Goal: Information Seeking & Learning: Compare options

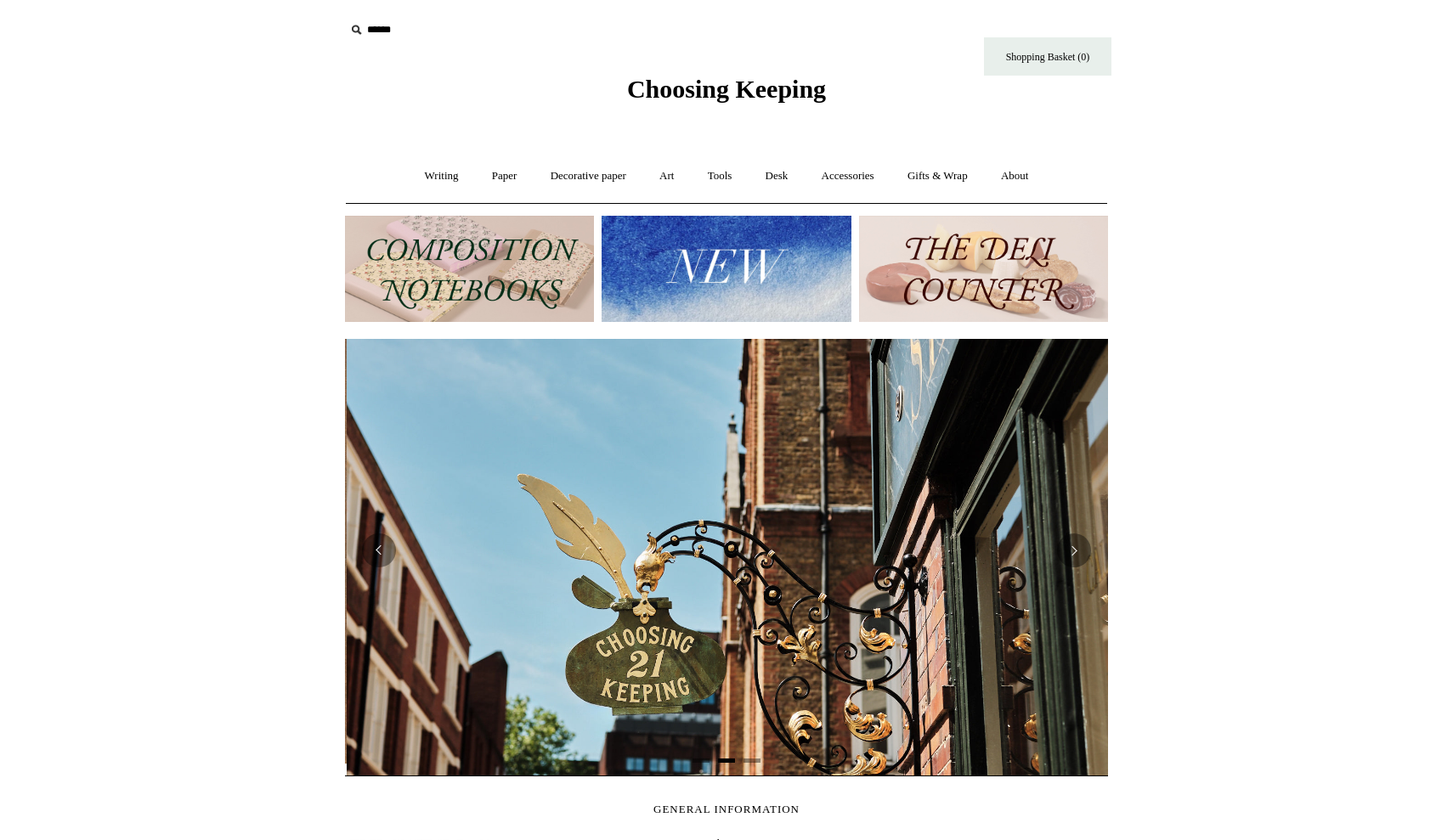
scroll to position [0, 763]
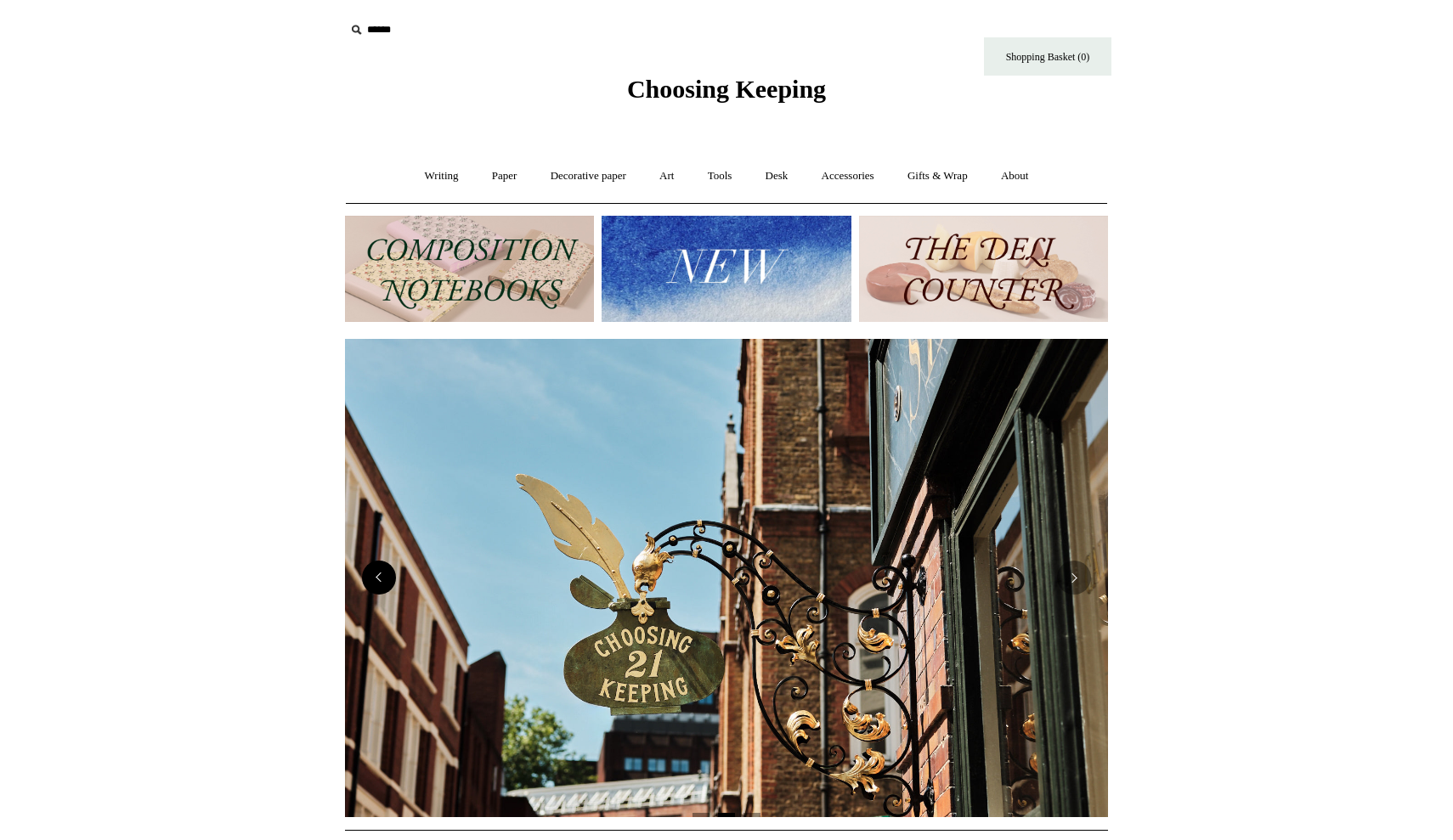
click at [388, 586] on button "Previous" at bounding box center [379, 577] width 34 height 34
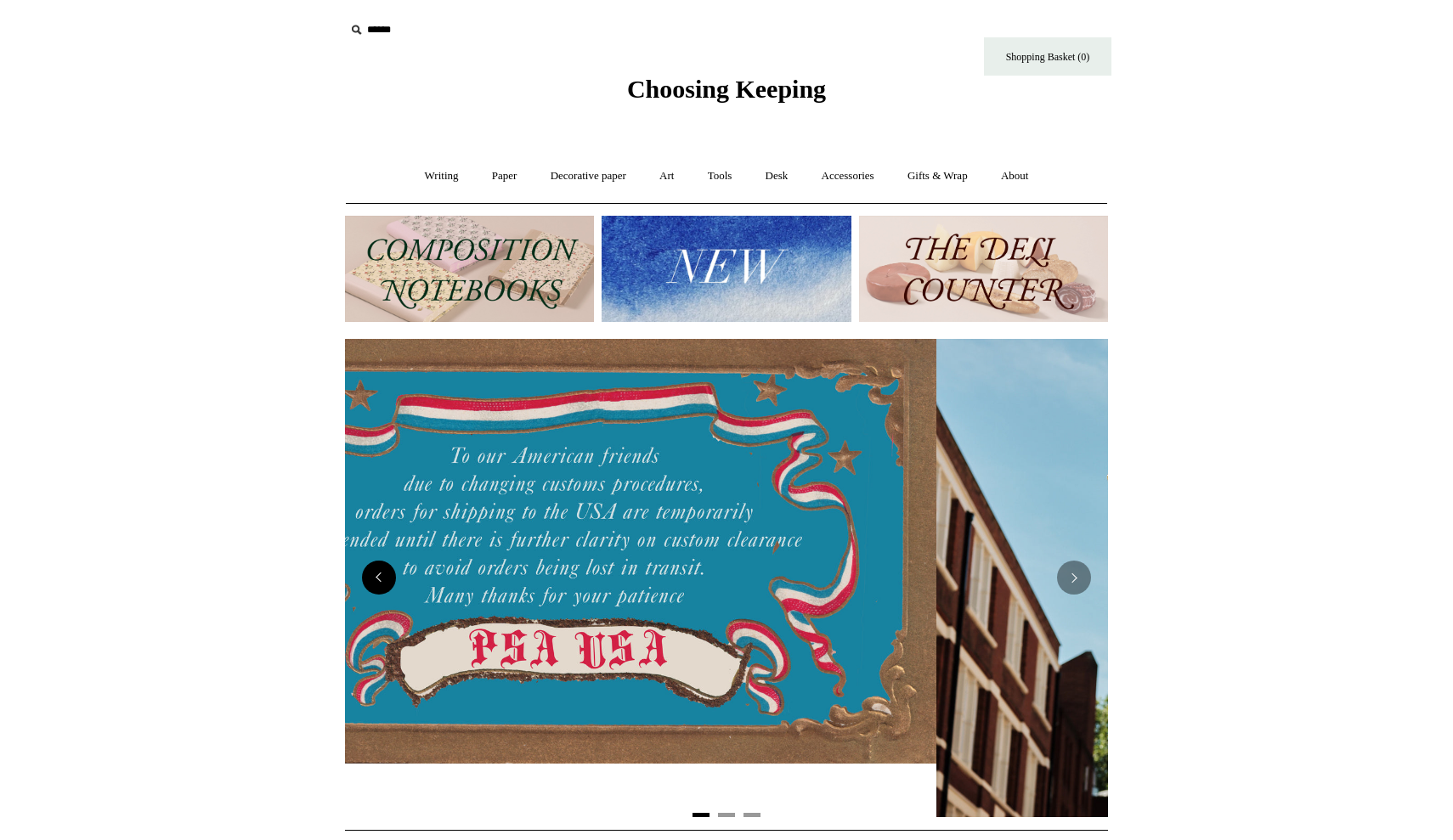
scroll to position [0, 0]
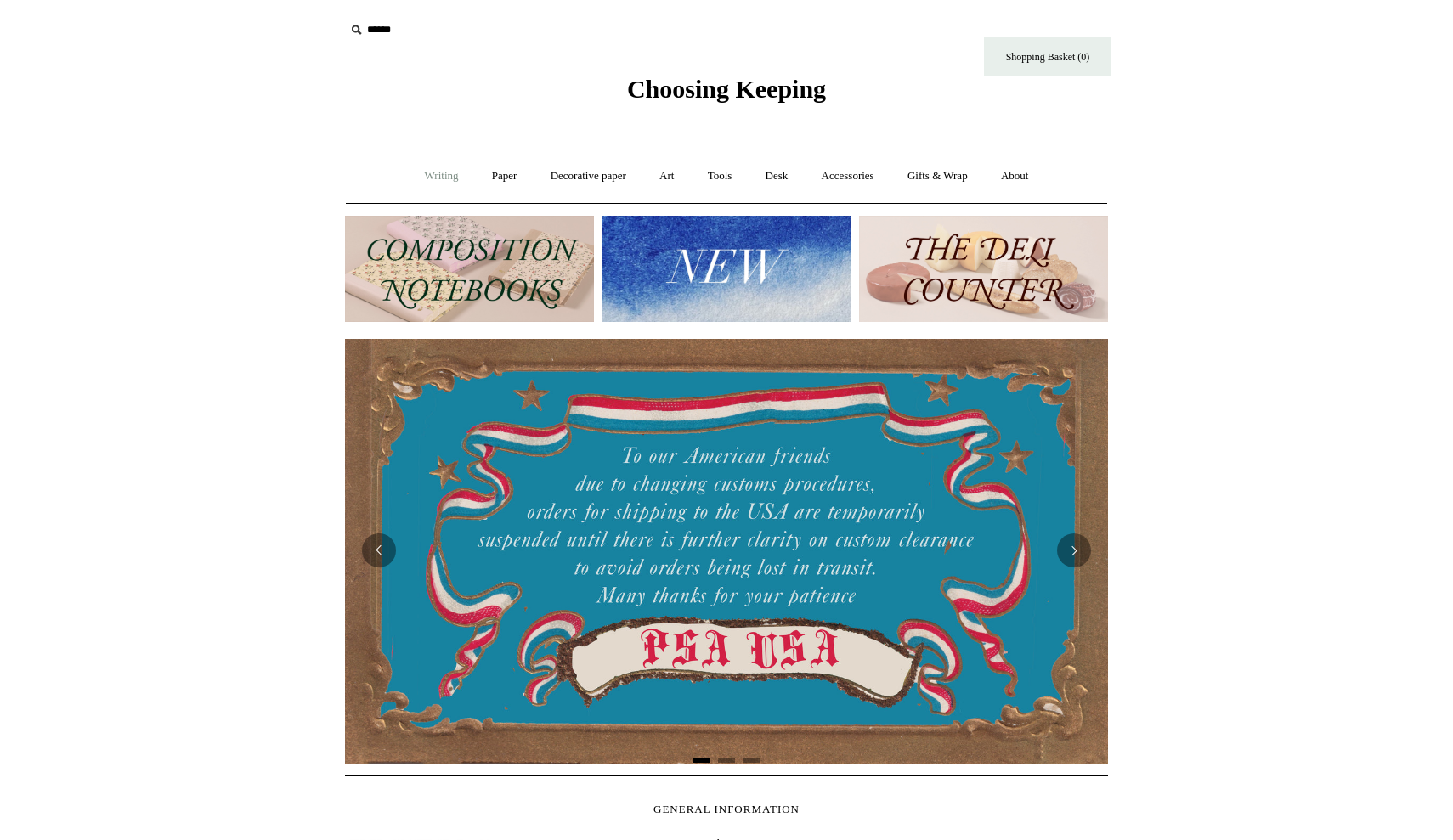
click at [432, 175] on link "Writing +" at bounding box center [442, 175] width 65 height 45
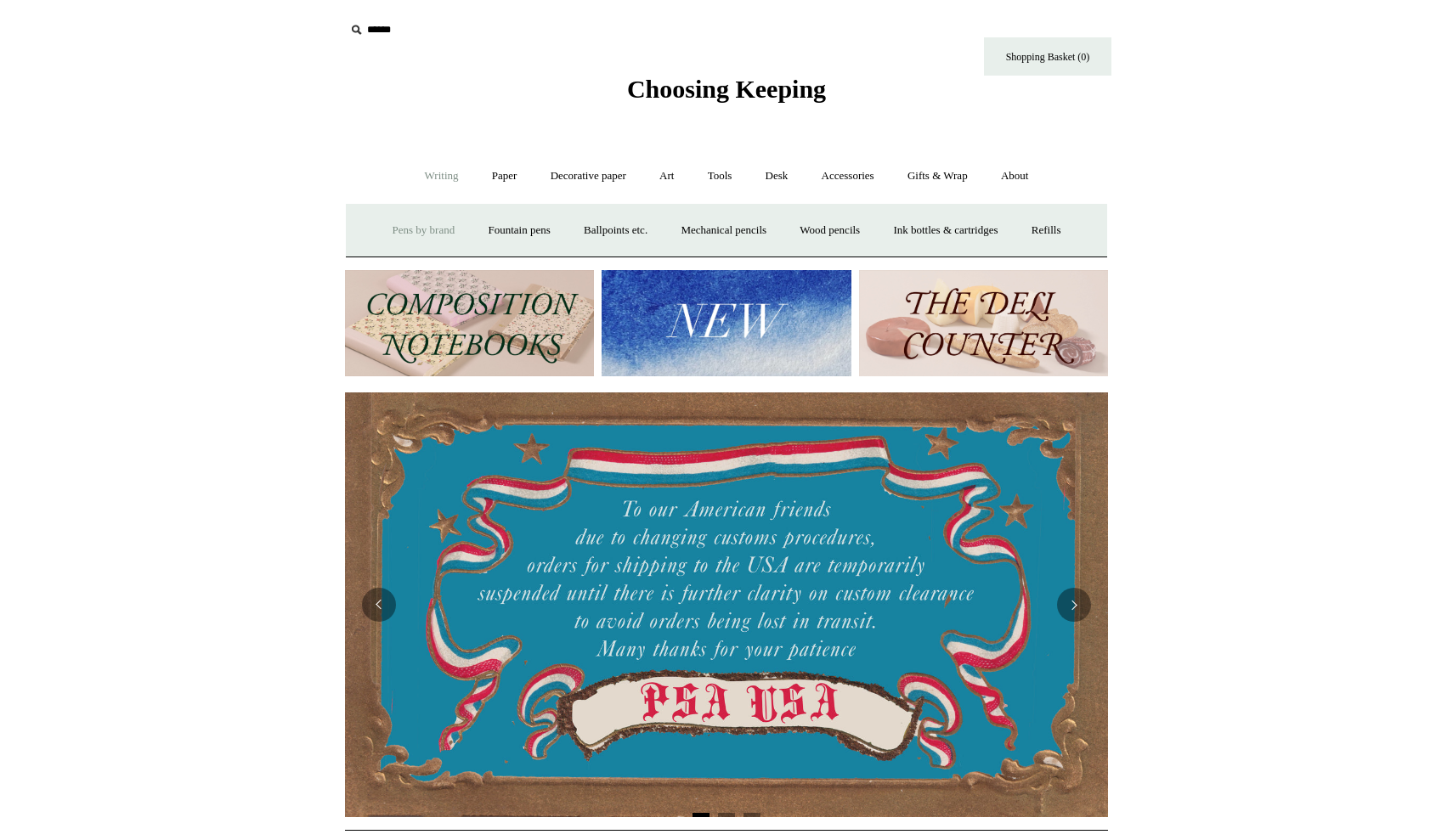
click at [399, 223] on link "Pens by brand +" at bounding box center [424, 230] width 94 height 45
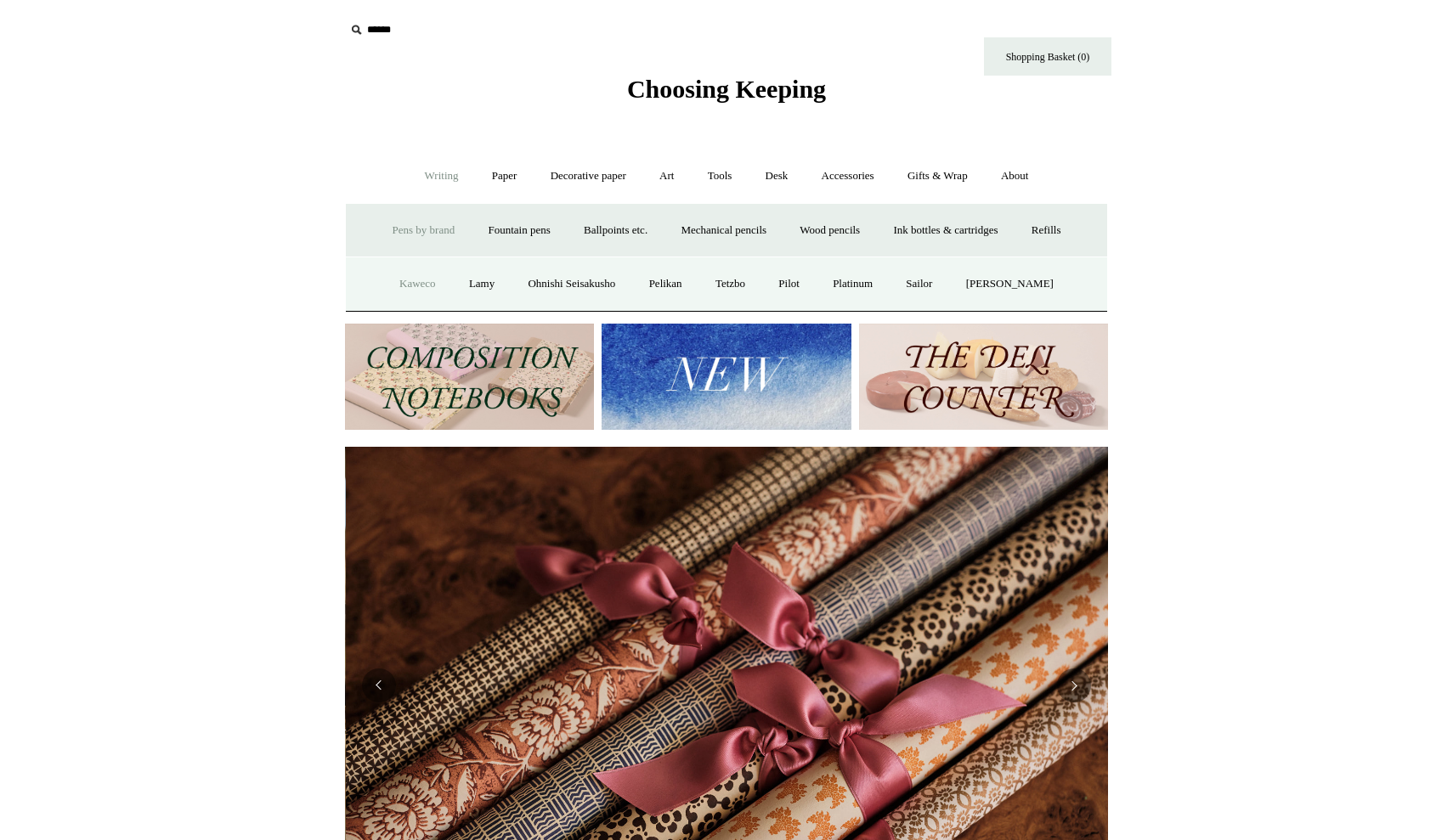
scroll to position [0, 1526]
click at [680, 282] on link "Pelikan" at bounding box center [666, 283] width 64 height 45
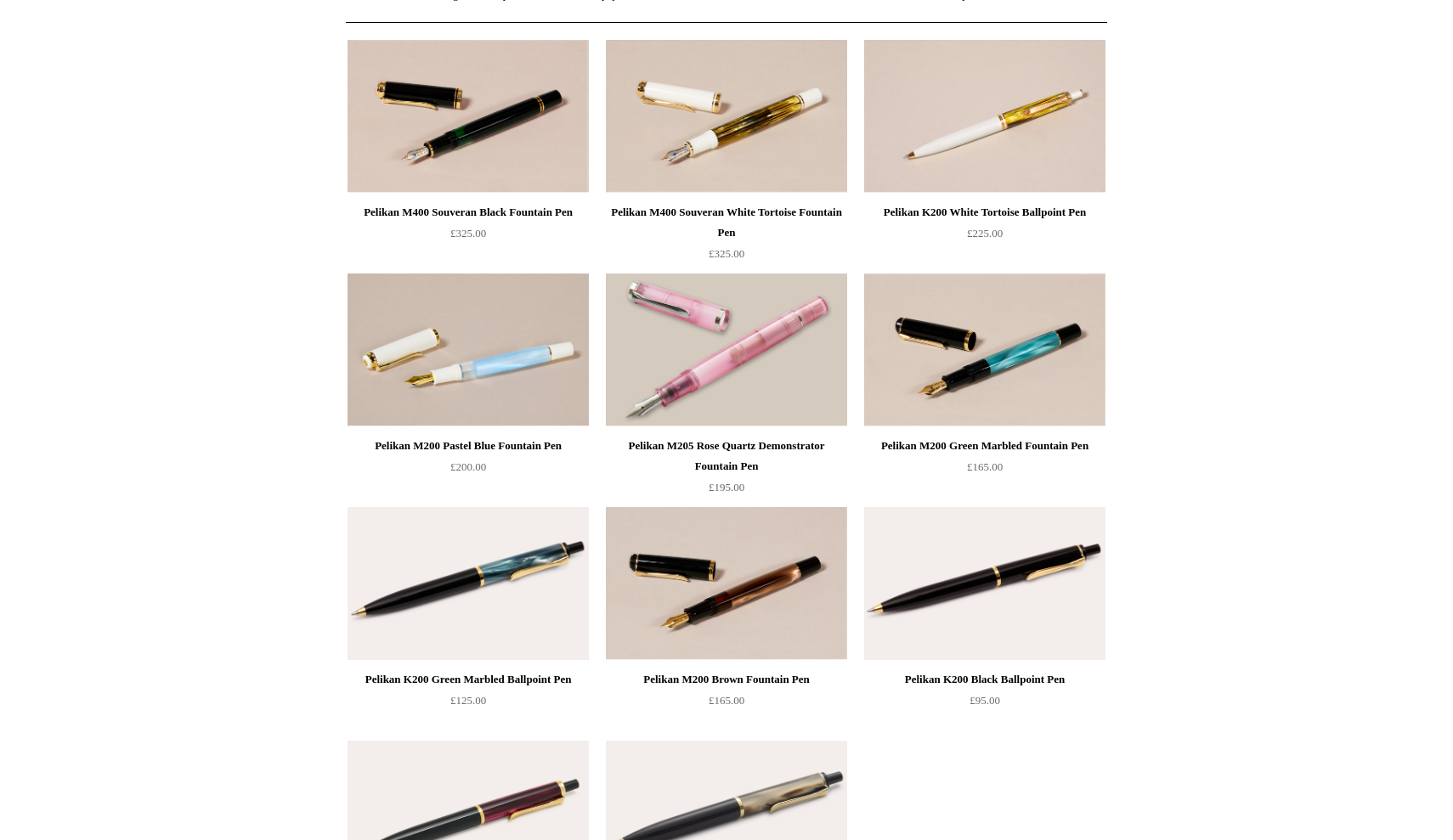
scroll to position [187, 0]
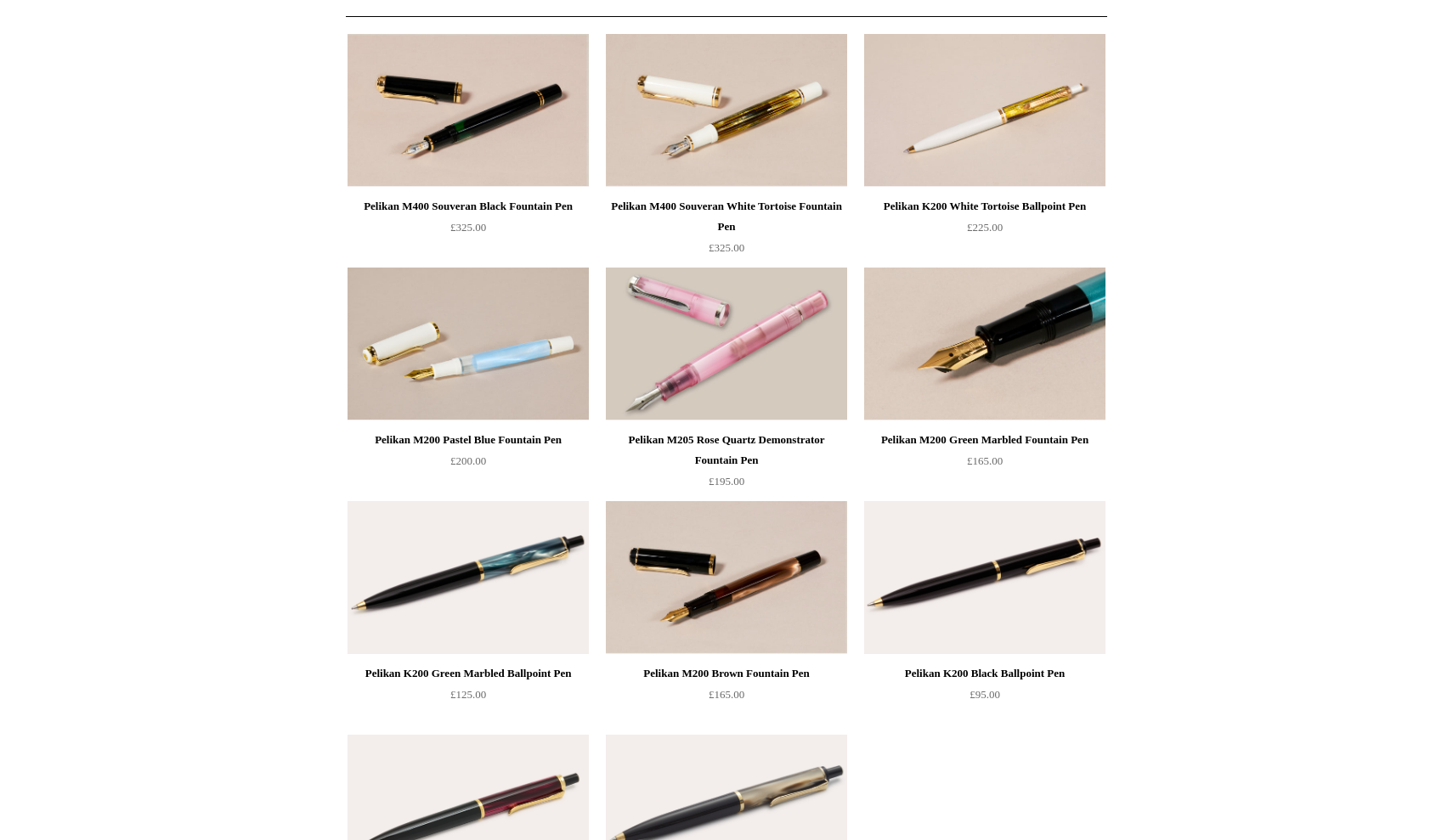
click at [1003, 370] on img at bounding box center [984, 344] width 241 height 153
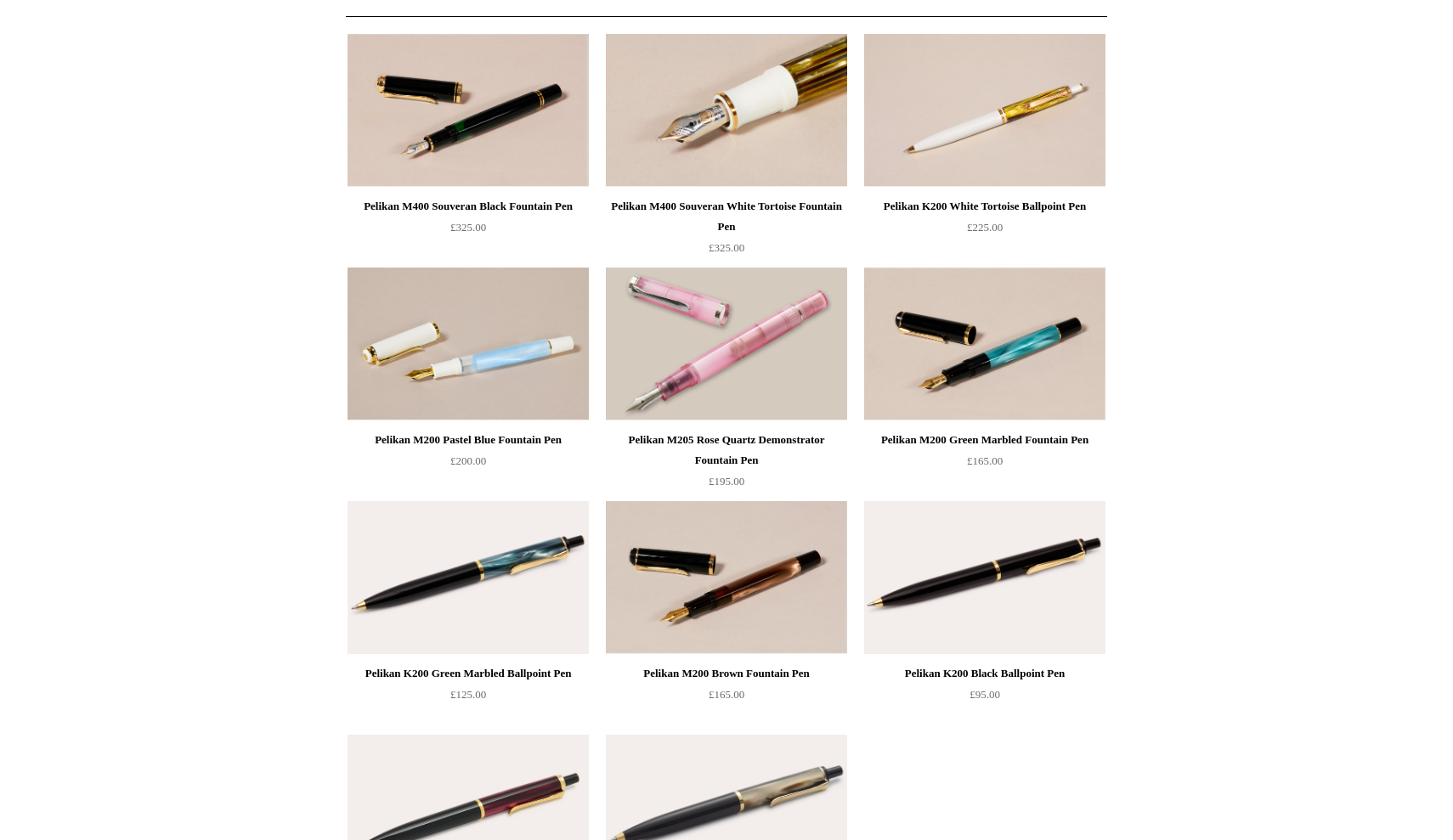
click at [725, 135] on img at bounding box center [726, 110] width 241 height 153
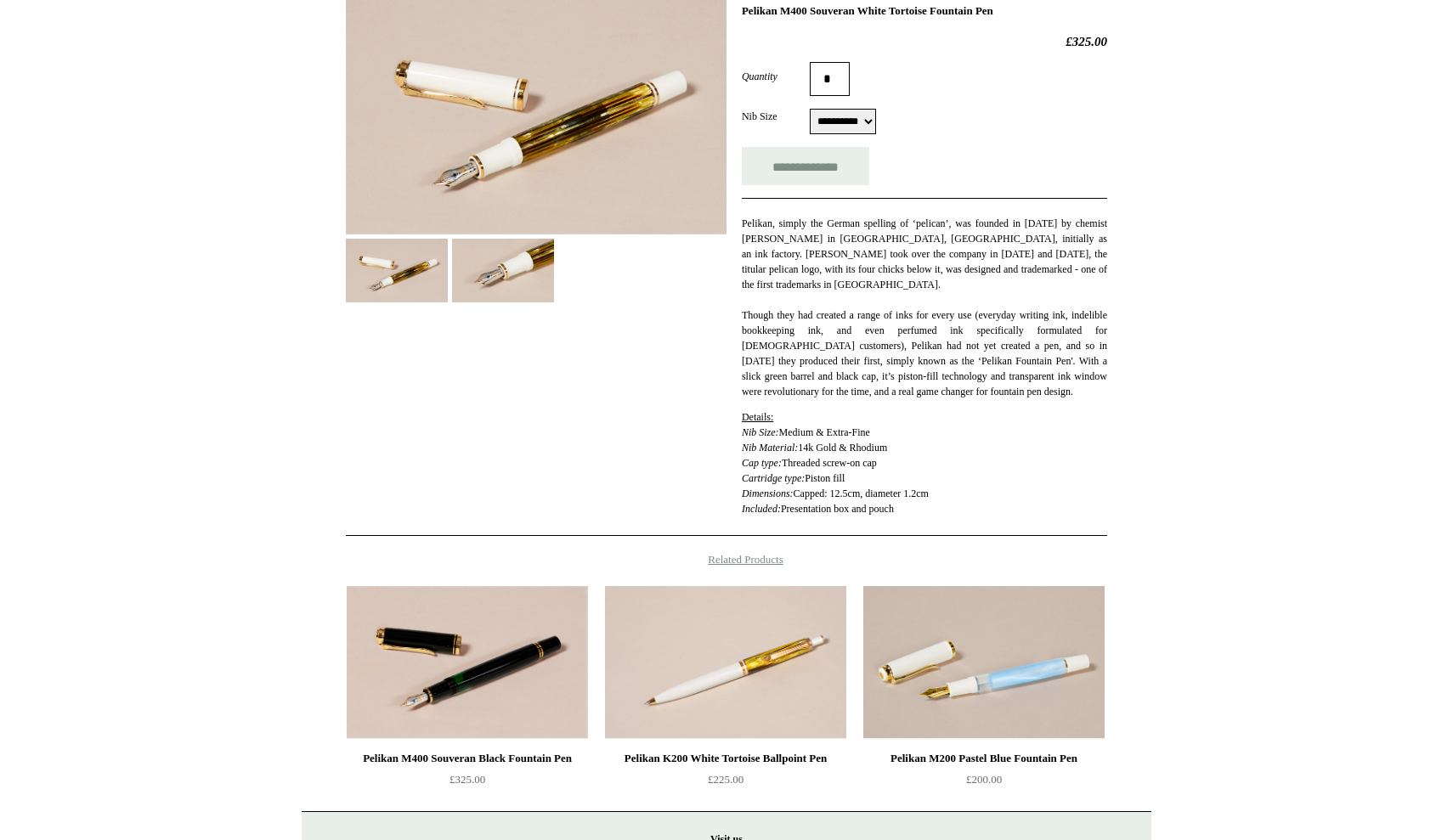
scroll to position [269, 0]
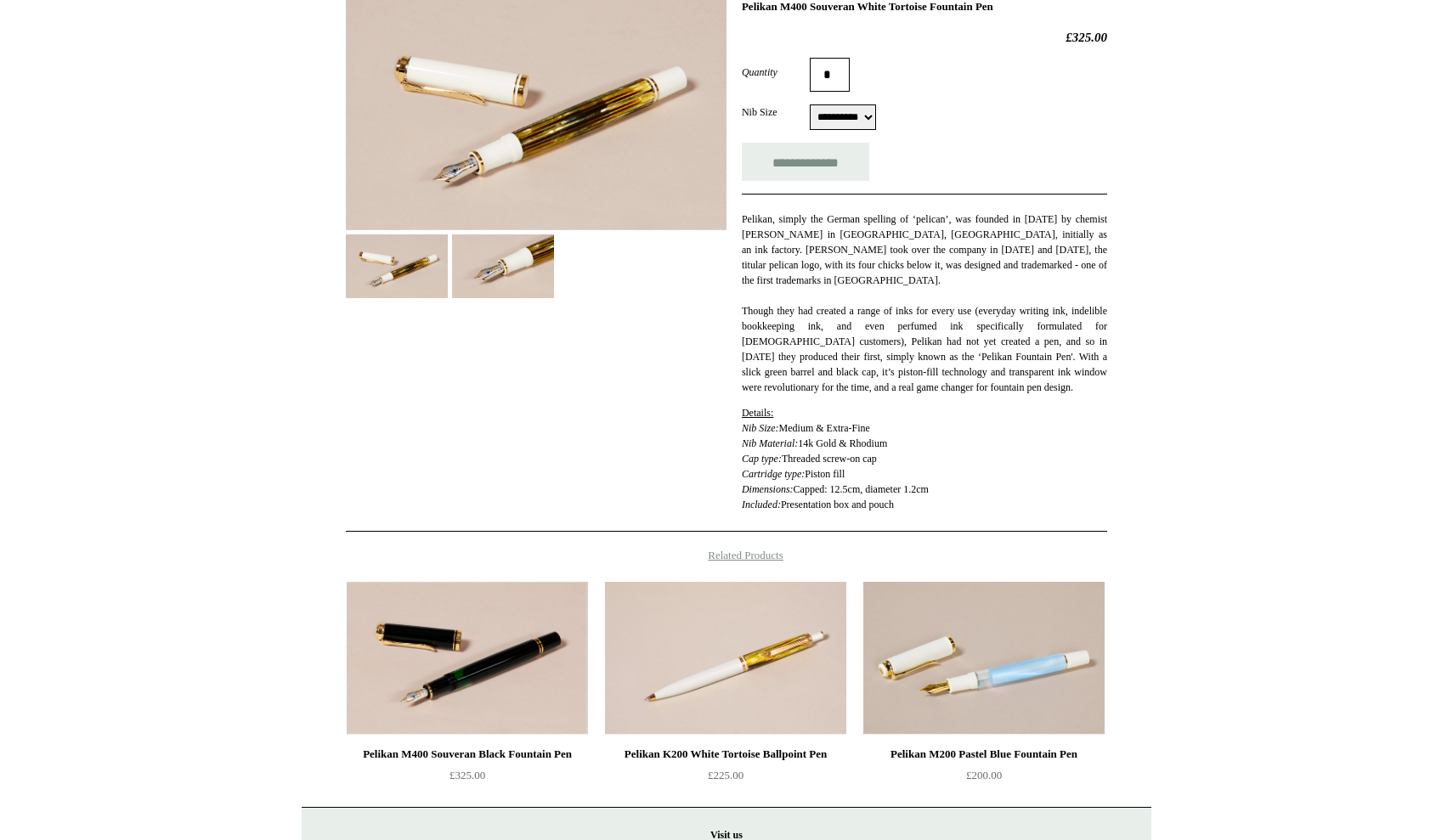
click at [567, 200] on img at bounding box center [536, 110] width 381 height 238
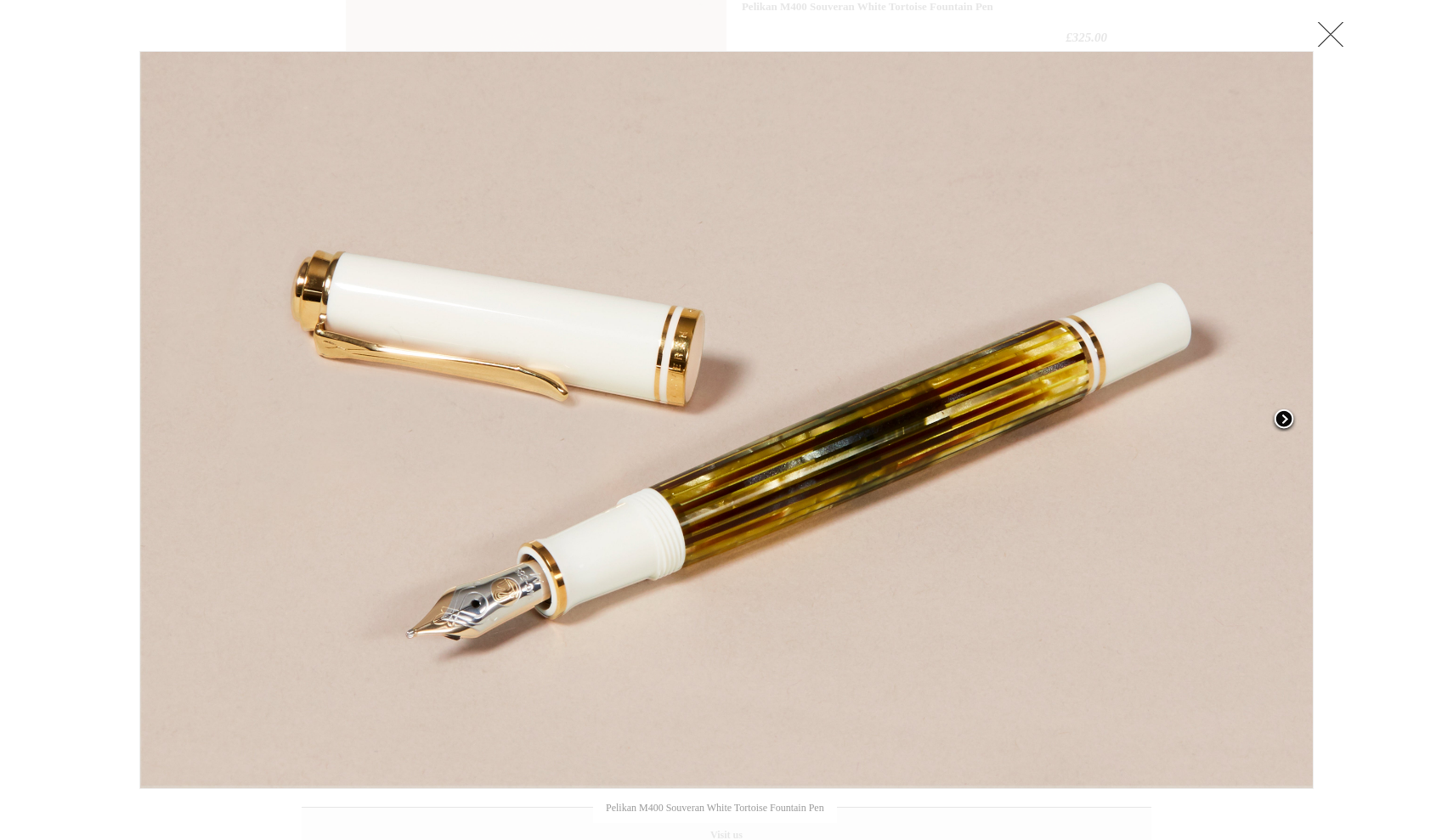
click at [1289, 422] on span at bounding box center [1283, 420] width 25 height 25
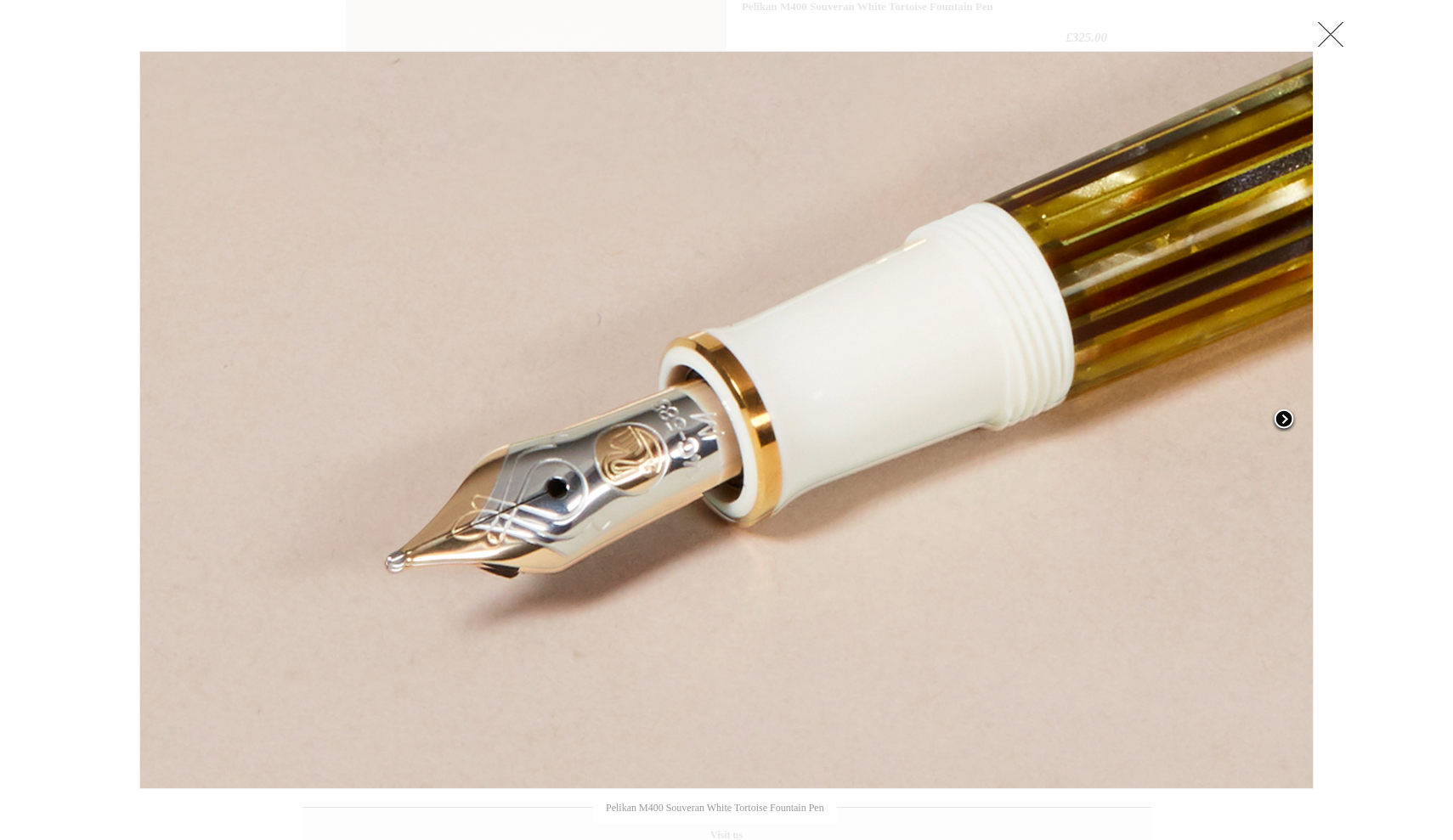
click at [1283, 422] on span at bounding box center [1283, 420] width 25 height 25
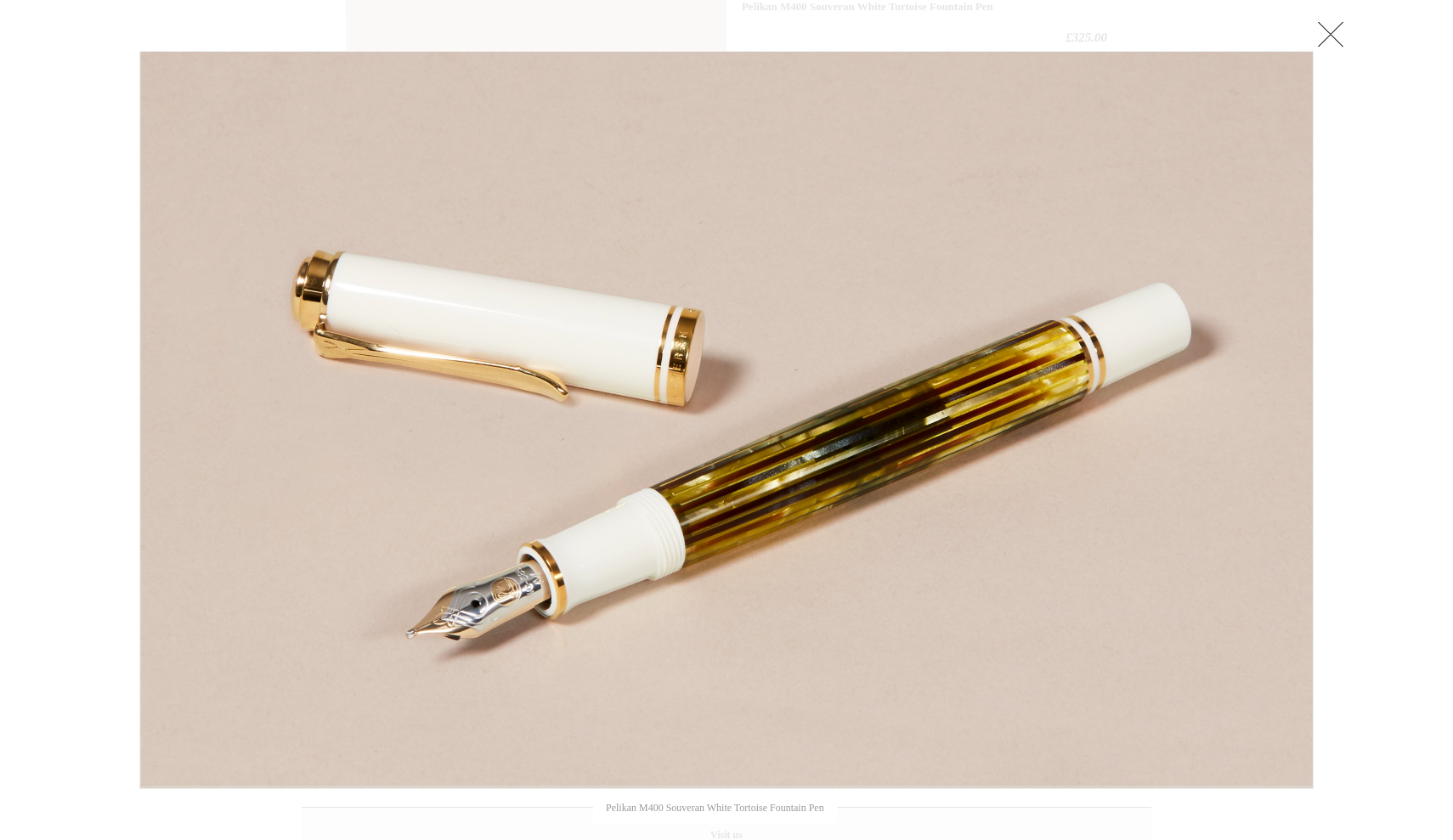
click at [1334, 34] on link at bounding box center [1330, 33] width 34 height 34
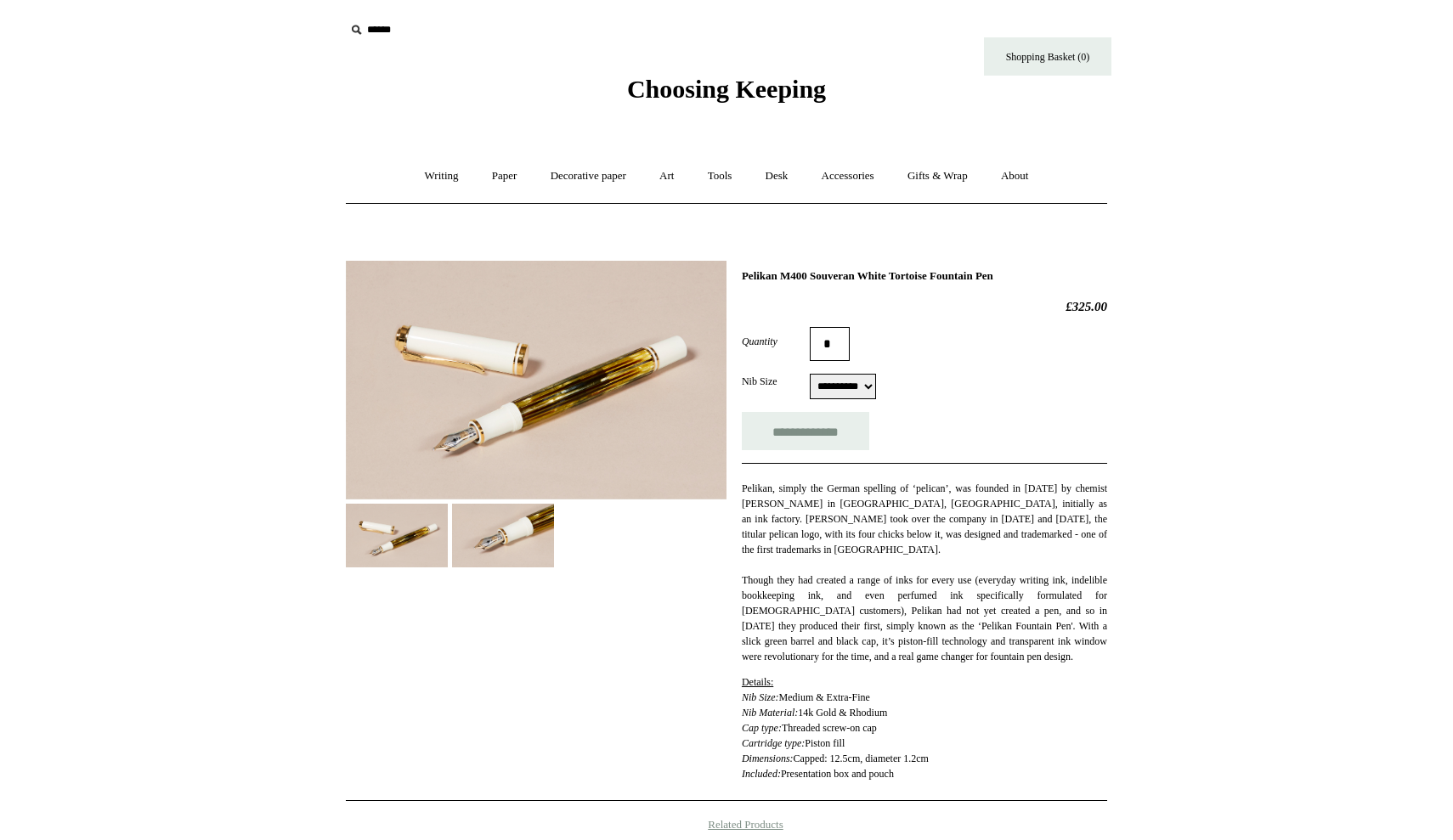
scroll to position [0, 0]
click at [447, 178] on link "Writing +" at bounding box center [442, 175] width 65 height 45
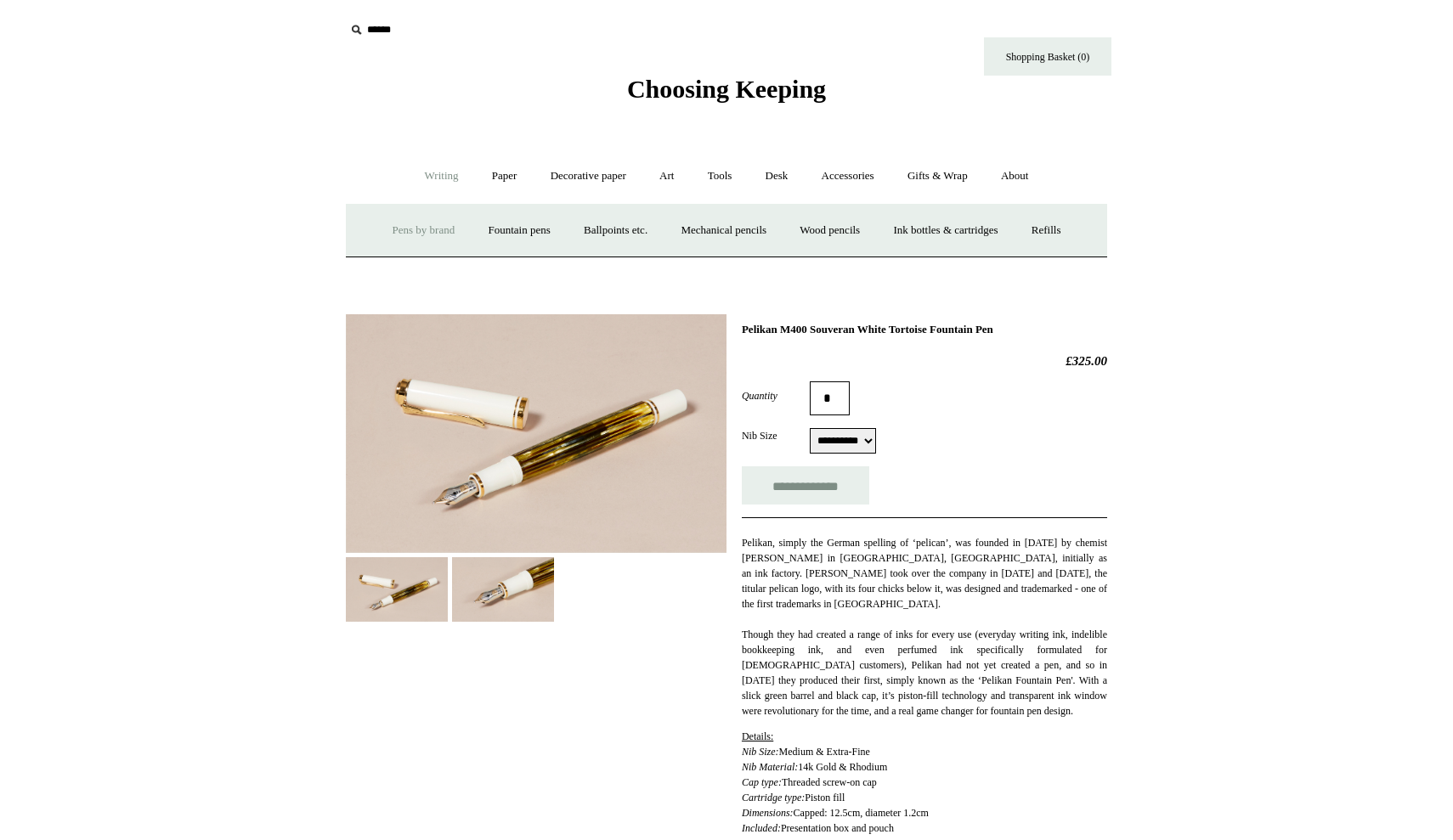
click at [417, 225] on link "Pens by brand +" at bounding box center [424, 230] width 94 height 45
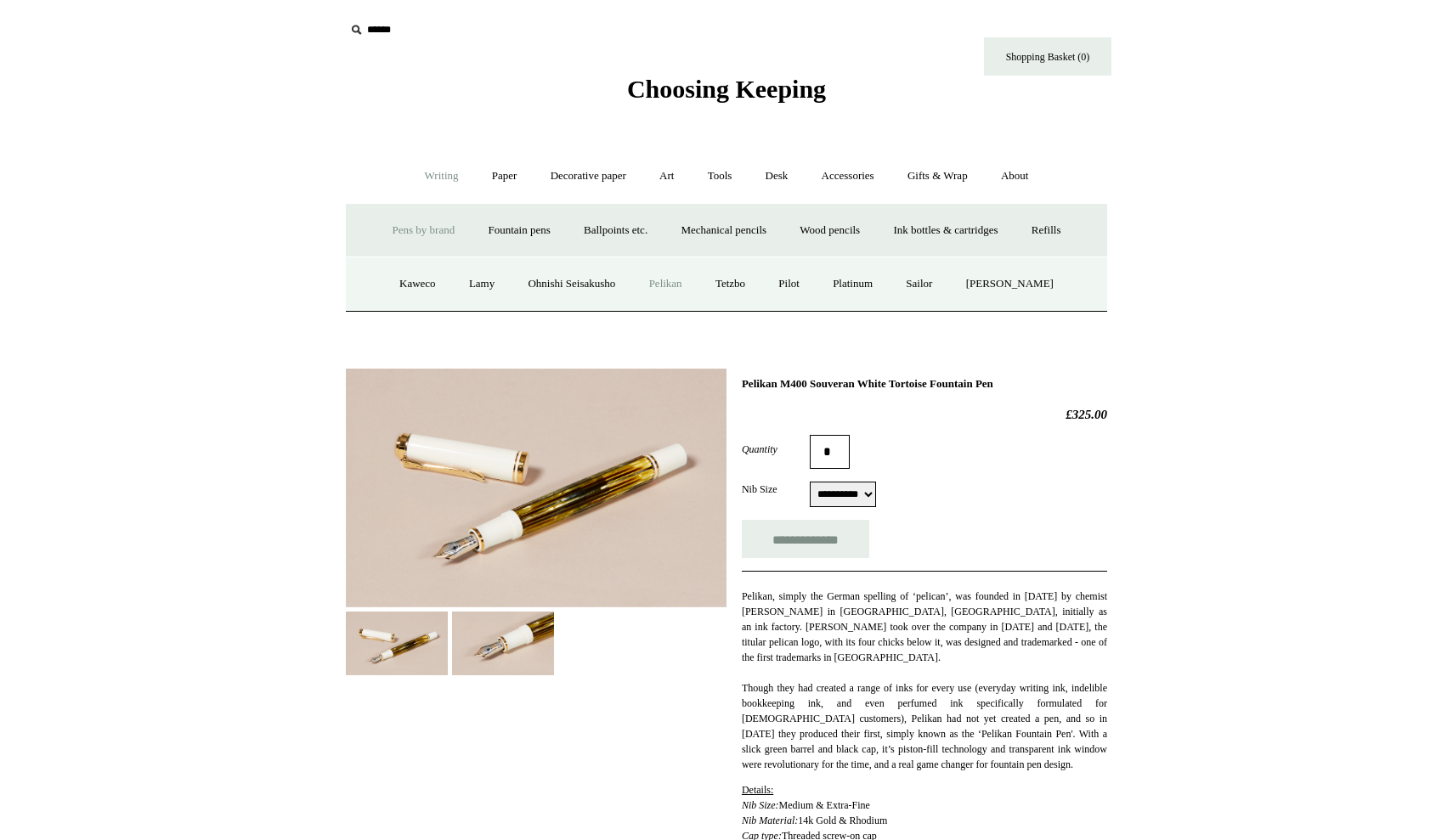
click at [673, 285] on link "Pelikan" at bounding box center [666, 283] width 64 height 45
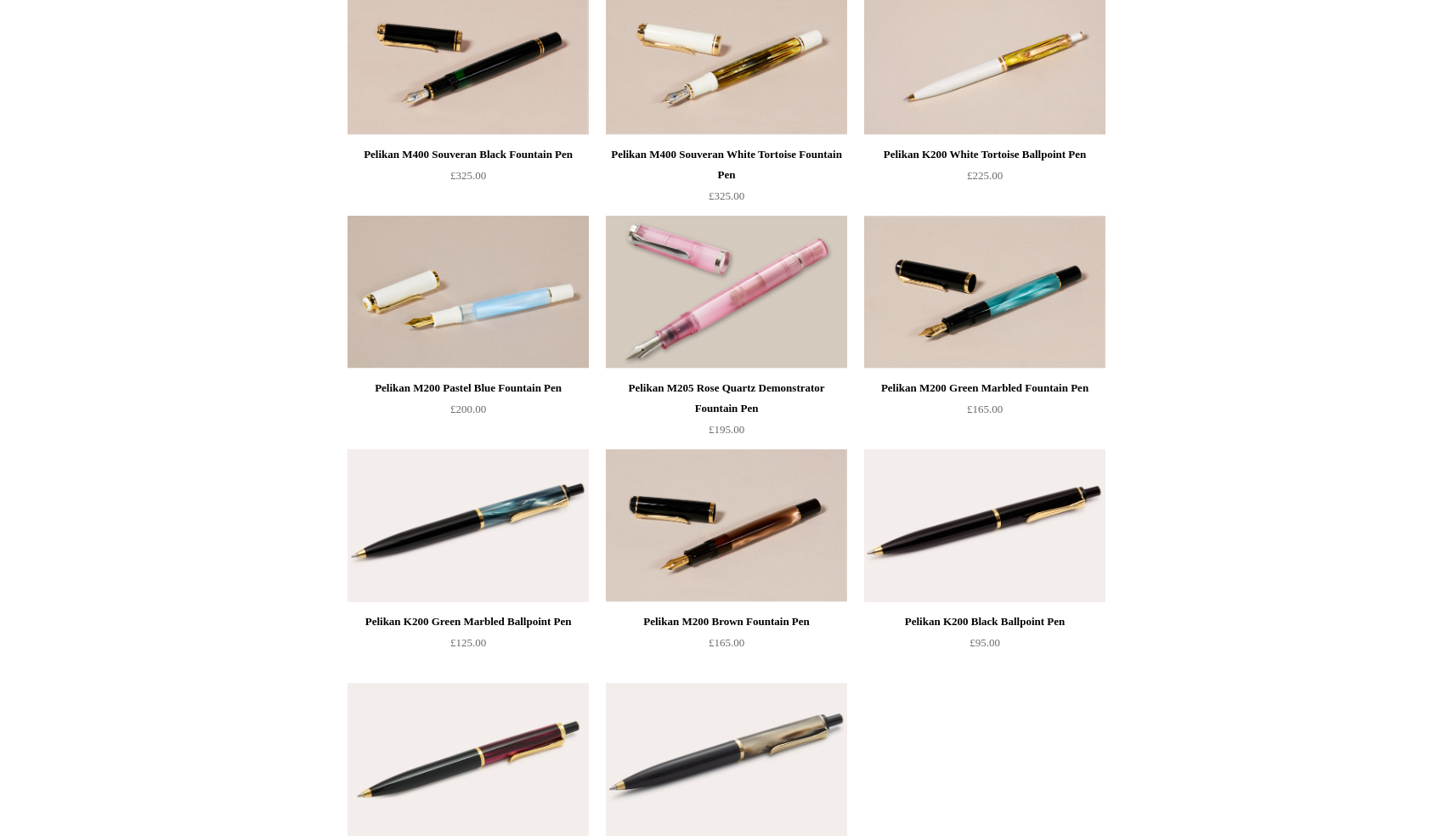
scroll to position [29, 0]
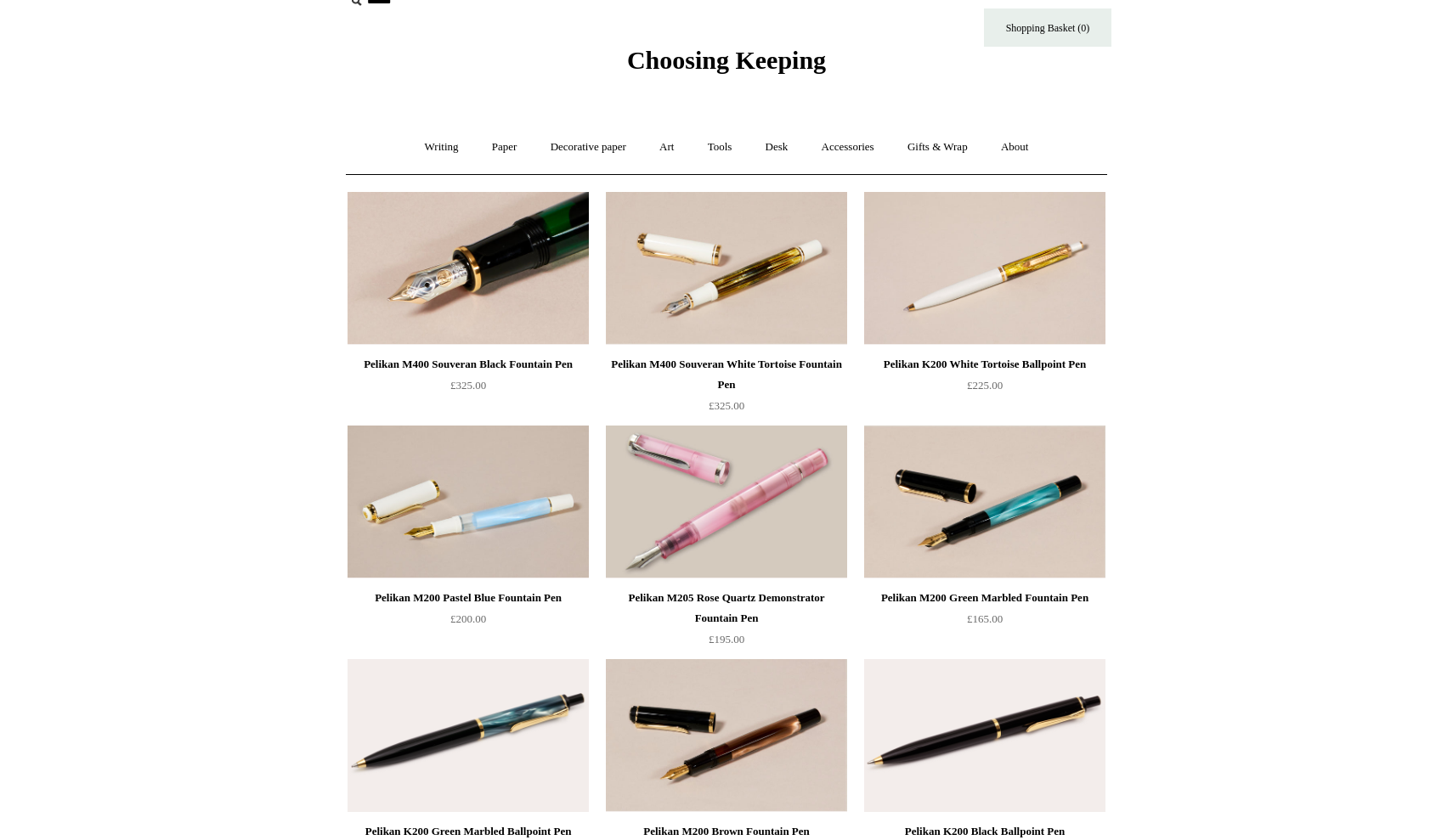
click at [488, 319] on img at bounding box center [467, 268] width 241 height 153
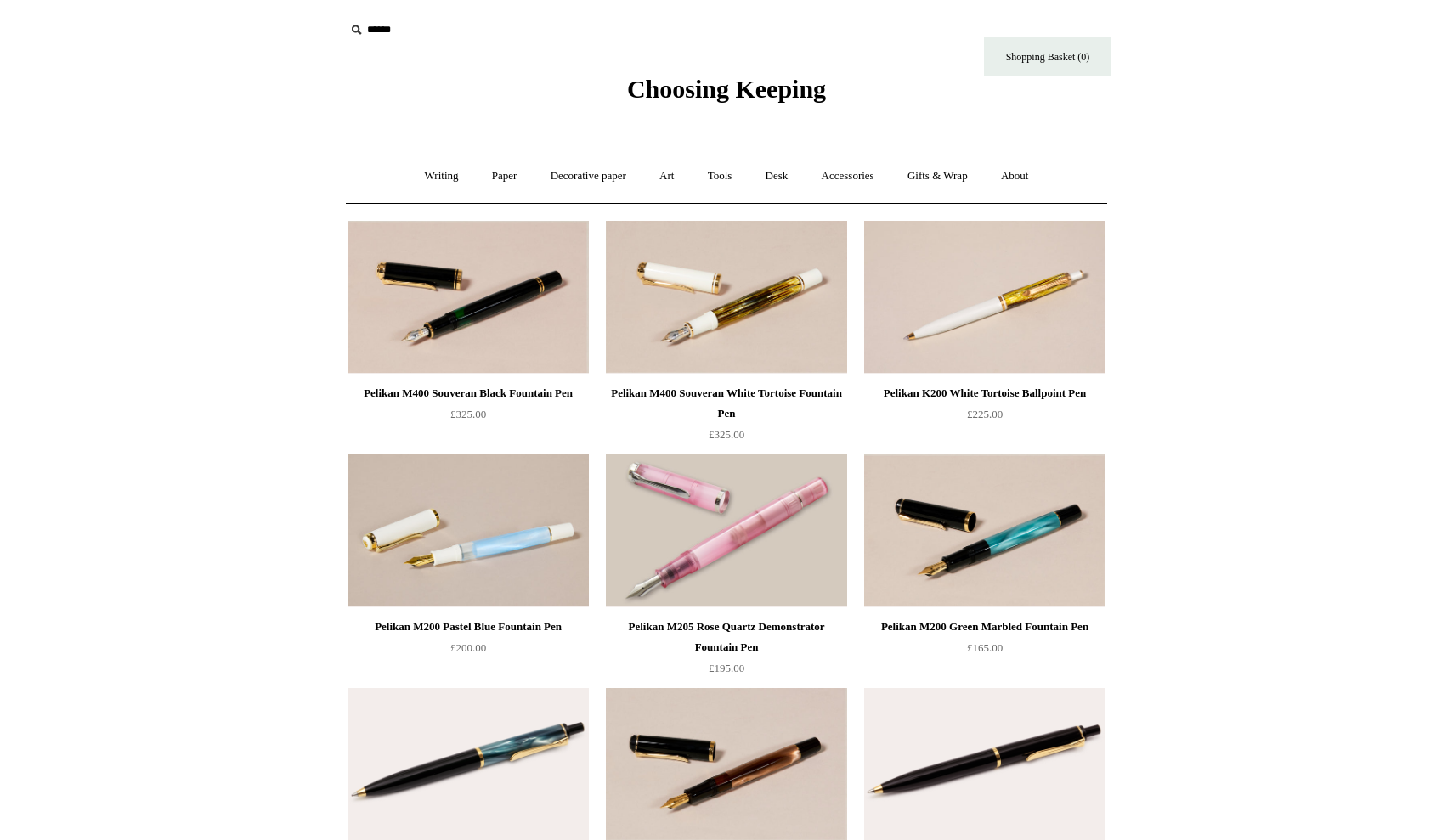
scroll to position [0, 0]
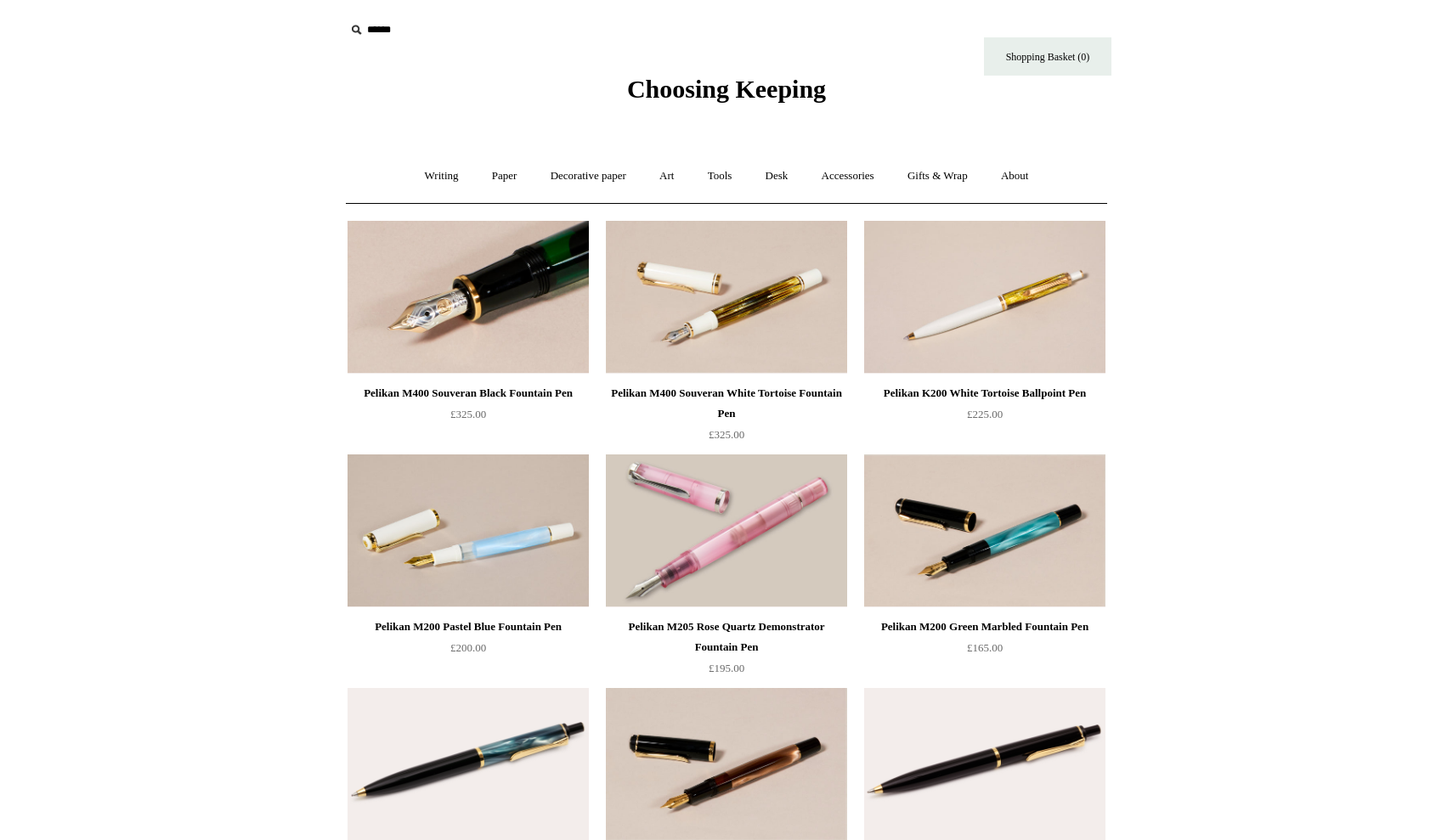
click at [509, 307] on img at bounding box center [467, 297] width 241 height 153
